Goal: Navigation & Orientation: Find specific page/section

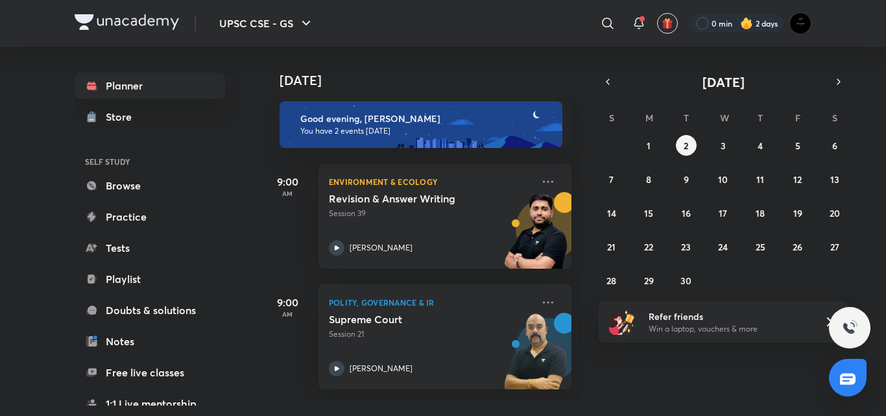
click at [274, 37] on div "UPSC CSE - GS ​ 0 min 2 days" at bounding box center [443, 23] width 737 height 47
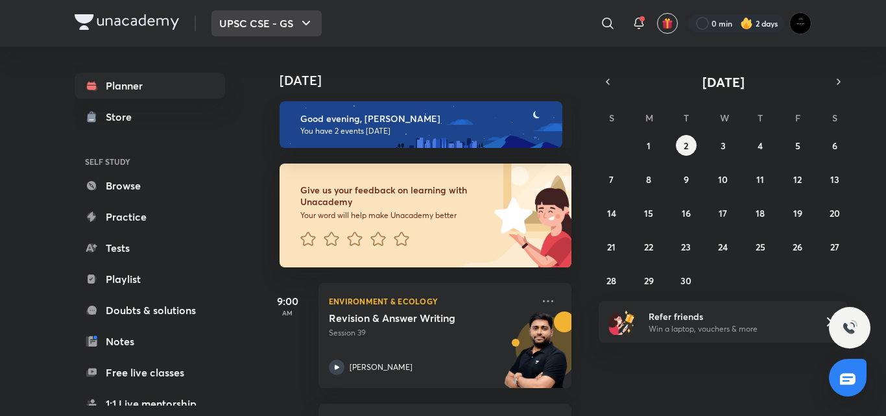
click at [275, 34] on button "UPSC CSE - GS" at bounding box center [266, 23] width 110 height 26
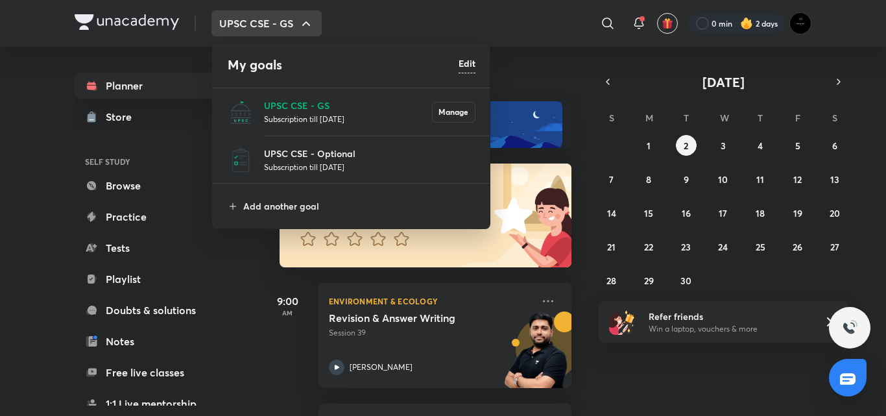
click at [350, 20] on div at bounding box center [443, 208] width 886 height 416
